Goal: Task Accomplishment & Management: Use online tool/utility

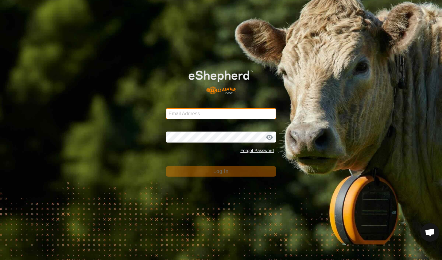
click at [180, 114] on input "Email Address" at bounding box center [221, 113] width 110 height 11
type input "[EMAIL_ADDRESS][DOMAIN_NAME]"
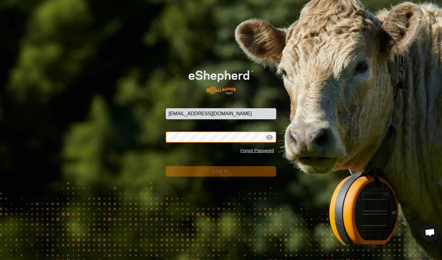
click at [221, 172] on button "Log In" at bounding box center [221, 171] width 110 height 10
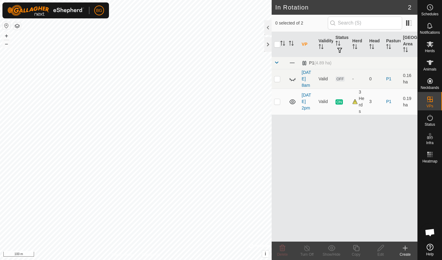
click at [404, 244] on div "Create" at bounding box center [405, 251] width 25 height 18
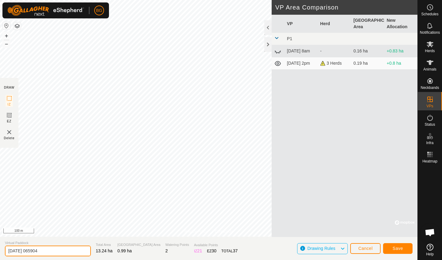
click at [53, 249] on input "[DATE] 065904" at bounding box center [48, 251] width 86 height 11
type input "[DATE] 7am"
click at [400, 249] on span "Save" at bounding box center [397, 248] width 10 height 5
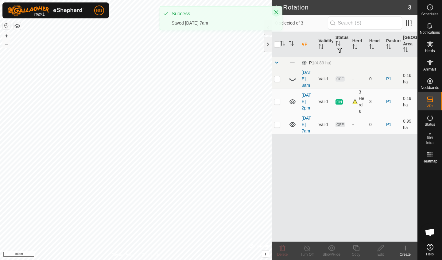
click at [277, 13] on icon "Close" at bounding box center [276, 12] width 5 height 5
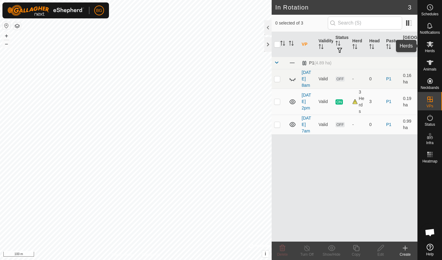
click at [430, 48] on es-mob-svg-icon at bounding box center [429, 44] width 11 height 10
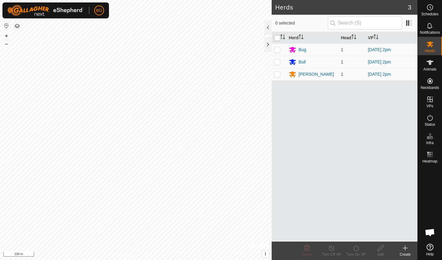
click at [278, 37] on input "checkbox" at bounding box center [277, 38] width 6 height 6
checkbox input "true"
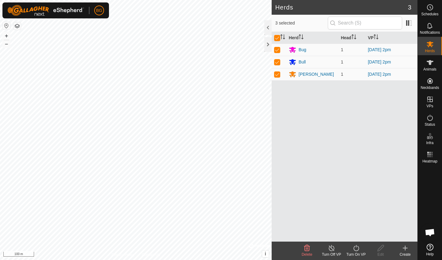
click at [356, 247] on icon at bounding box center [356, 248] width 6 height 6
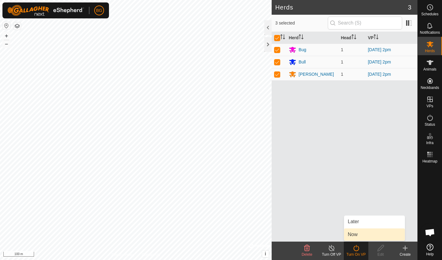
click at [354, 235] on link "Now" at bounding box center [374, 235] width 61 height 12
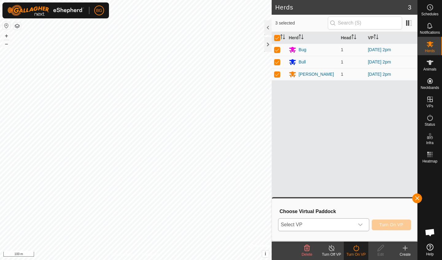
click at [359, 227] on div "dropdown trigger" at bounding box center [360, 225] width 12 height 12
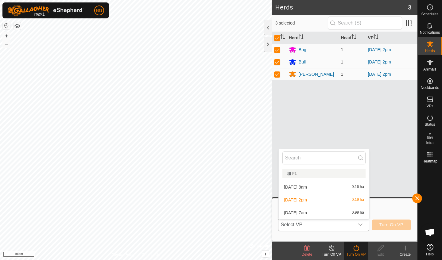
click at [328, 215] on li "[DATE] 7am 0.99 ha" at bounding box center [324, 213] width 91 height 12
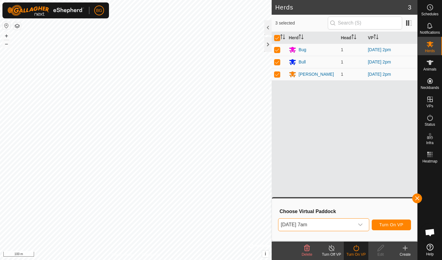
click at [393, 223] on span "Turn On VP" at bounding box center [391, 224] width 24 height 5
